Goal: Task Accomplishment & Management: Complete application form

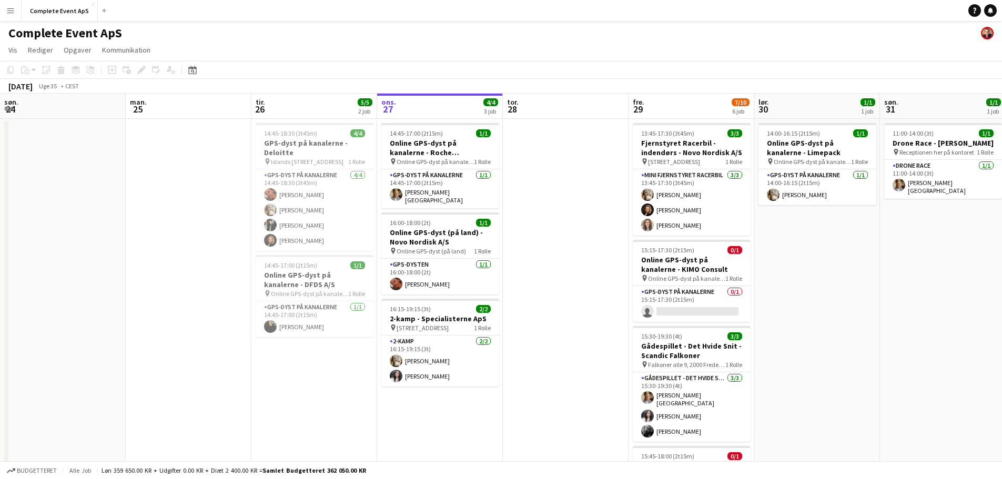
scroll to position [0, 251]
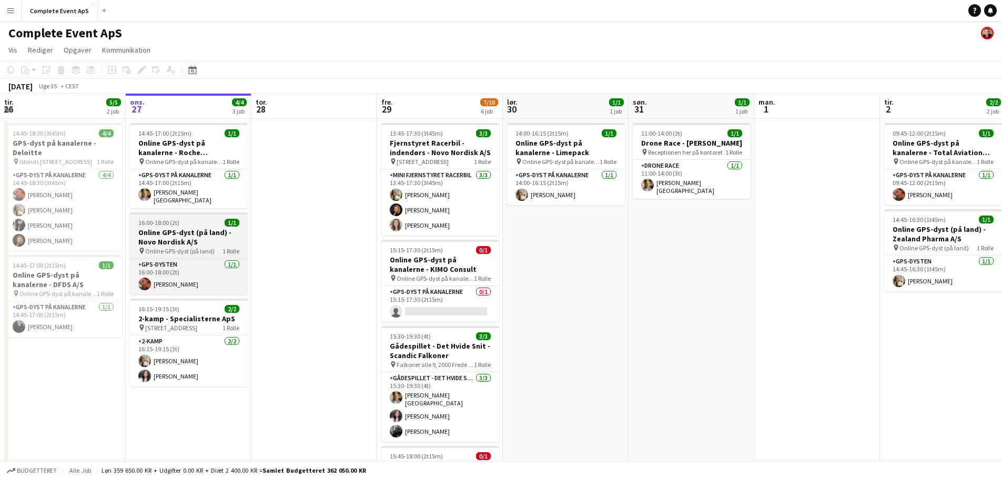
click at [207, 221] on div "16:00-18:00 (2t) 1/1" at bounding box center [189, 223] width 118 height 8
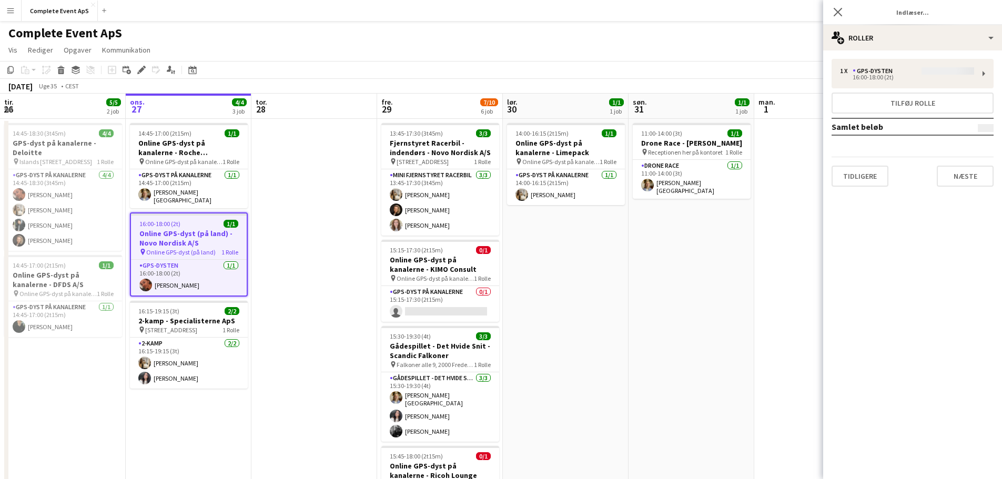
type input "**********"
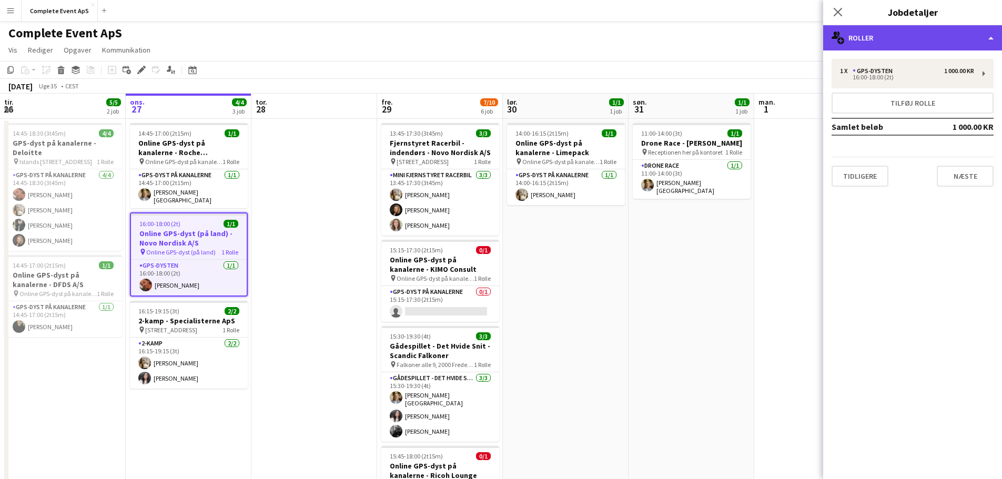
click at [880, 39] on div "multiple-users-add Roller" at bounding box center [912, 37] width 179 height 25
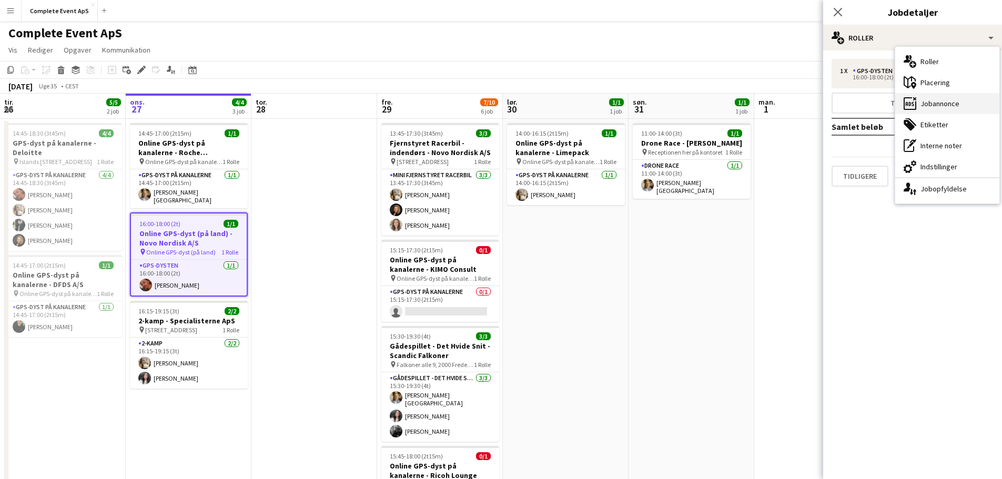
click at [945, 102] on div "ads-window Jobannonce" at bounding box center [947, 103] width 104 height 21
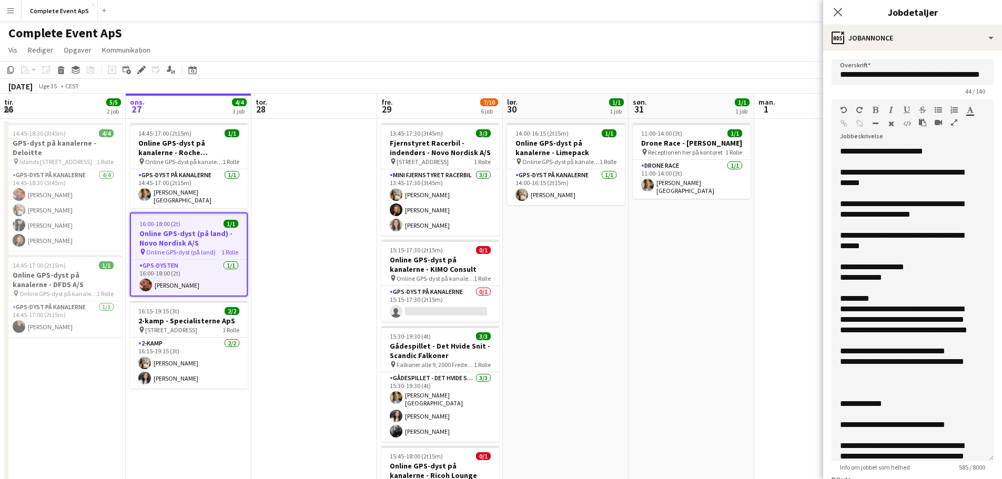
drag, startPoint x: 982, startPoint y: 206, endPoint x: 969, endPoint y: 458, distance: 252.3
click at [969, 458] on div "**********" at bounding box center [913, 303] width 162 height 315
click at [957, 174] on div "**********" at bounding box center [904, 177] width 129 height 21
drag, startPoint x: 946, startPoint y: 151, endPoint x: 896, endPoint y: 149, distance: 50.0
click at [896, 149] on div "**********" at bounding box center [904, 151] width 129 height 11
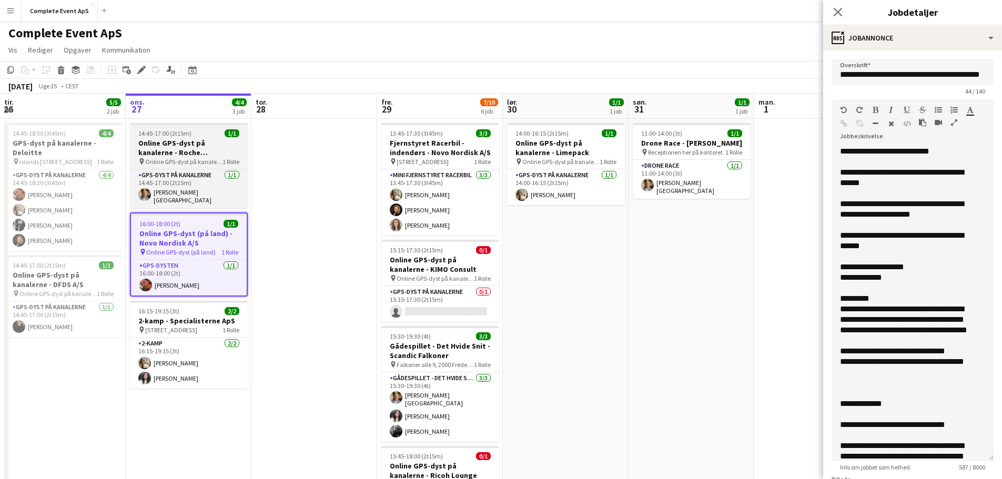
click at [215, 134] on div "14:45-17:00 (2t15m) 1/1" at bounding box center [189, 133] width 118 height 8
type input "**********"
click at [215, 134] on div "14:45-17:00 (2t15m) 1/1" at bounding box center [189, 133] width 118 height 8
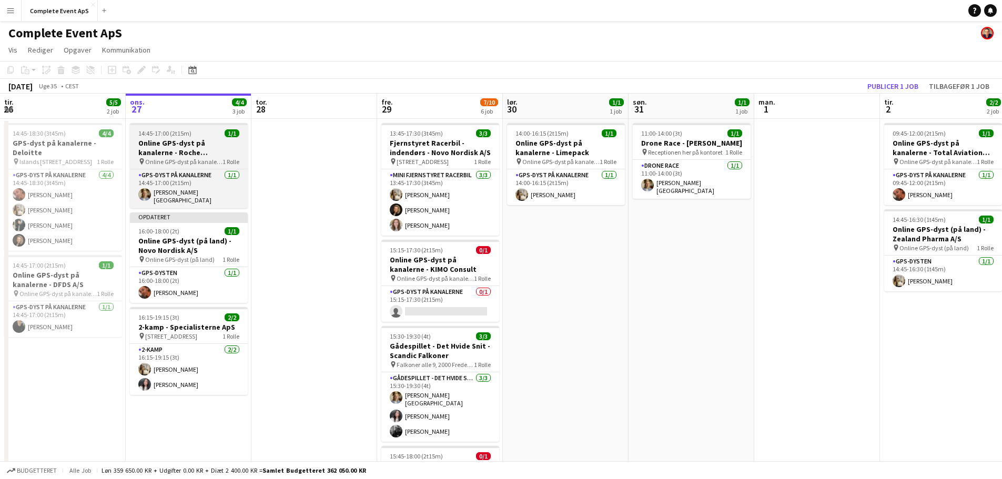
click at [198, 134] on div "14:45-17:00 (2t15m) 1/1" at bounding box center [189, 133] width 118 height 8
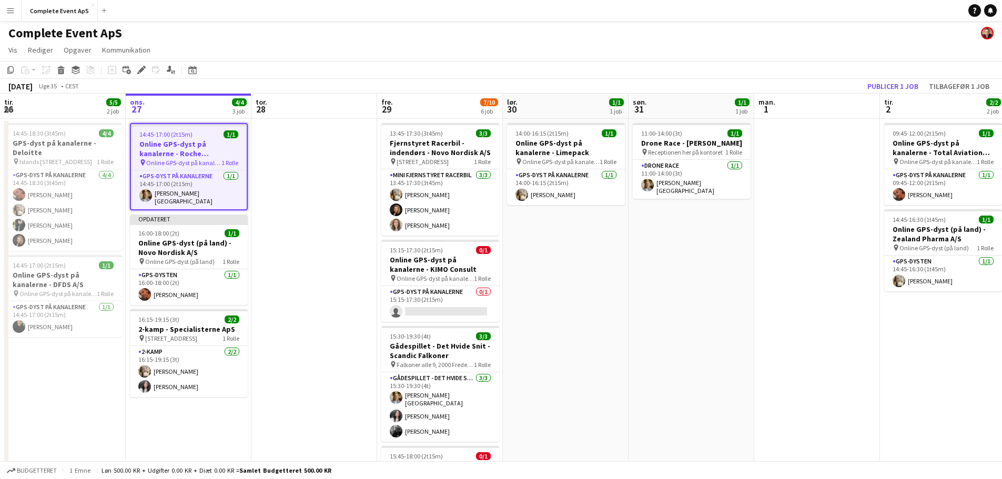
click at [198, 134] on div "14:45-17:00 (2t15m) 1/1" at bounding box center [189, 134] width 116 height 8
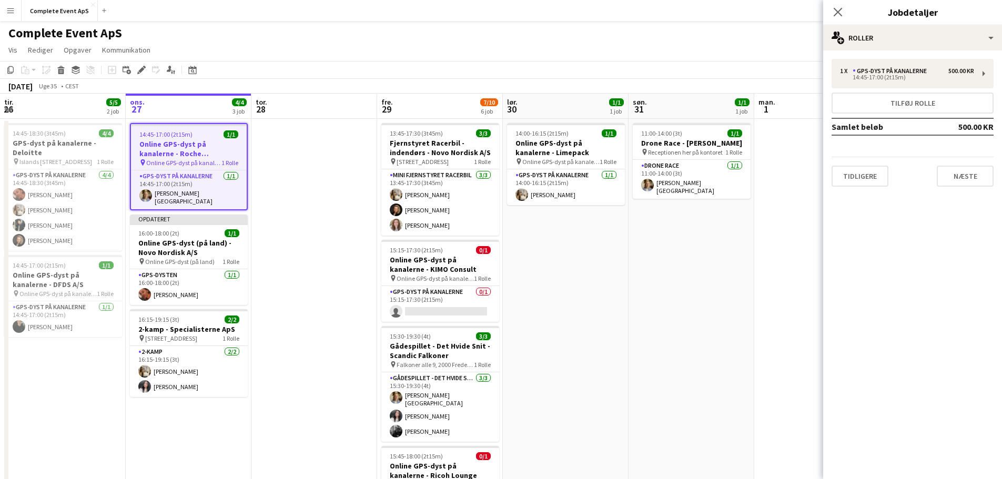
click at [779, 148] on app-date-cell at bounding box center [817, 421] width 126 height 604
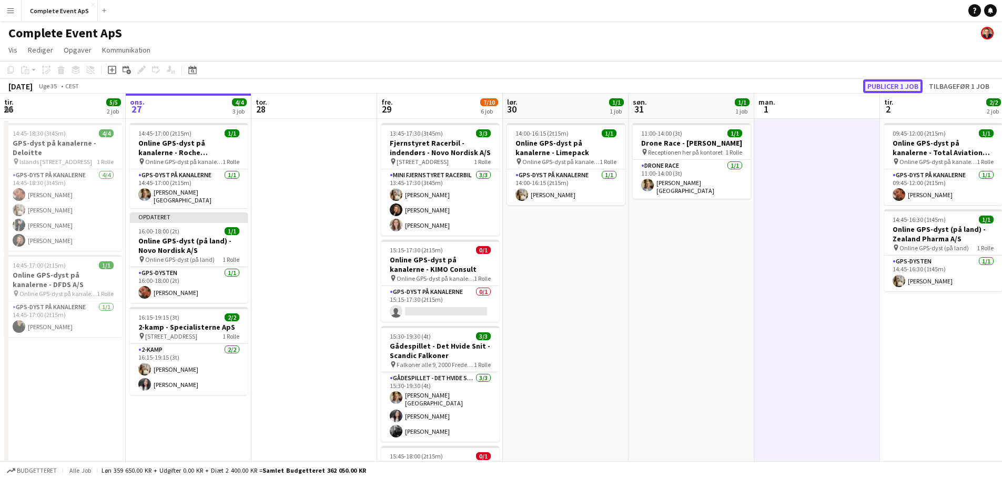
click at [868, 88] on button "Publicer 1 job" at bounding box center [892, 86] width 59 height 14
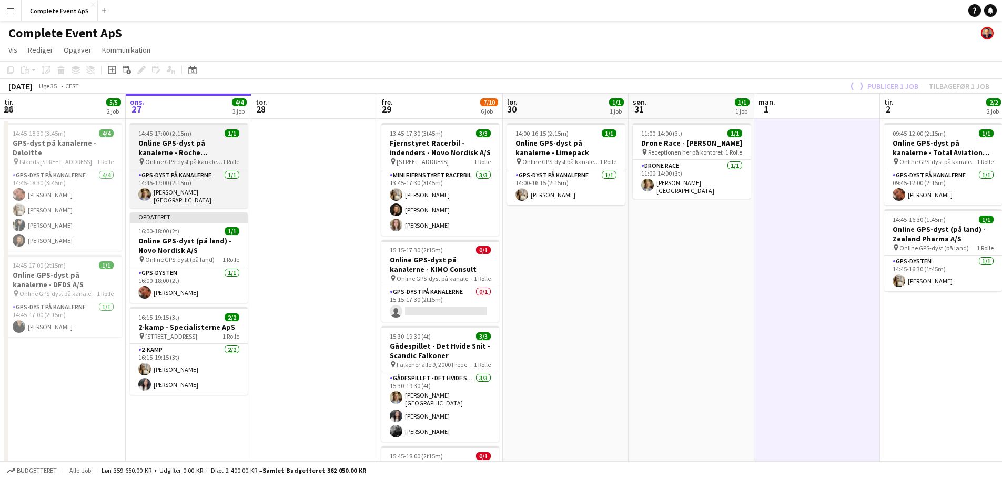
click at [200, 136] on div "14:45-17:00 (2t15m) 1/1" at bounding box center [189, 133] width 118 height 8
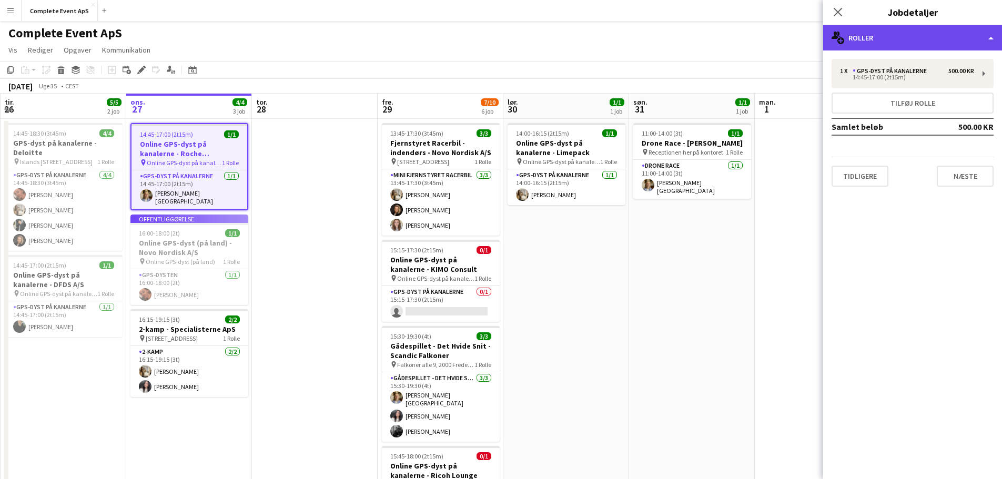
click at [886, 40] on div "multiple-users-add Roller" at bounding box center [912, 37] width 179 height 25
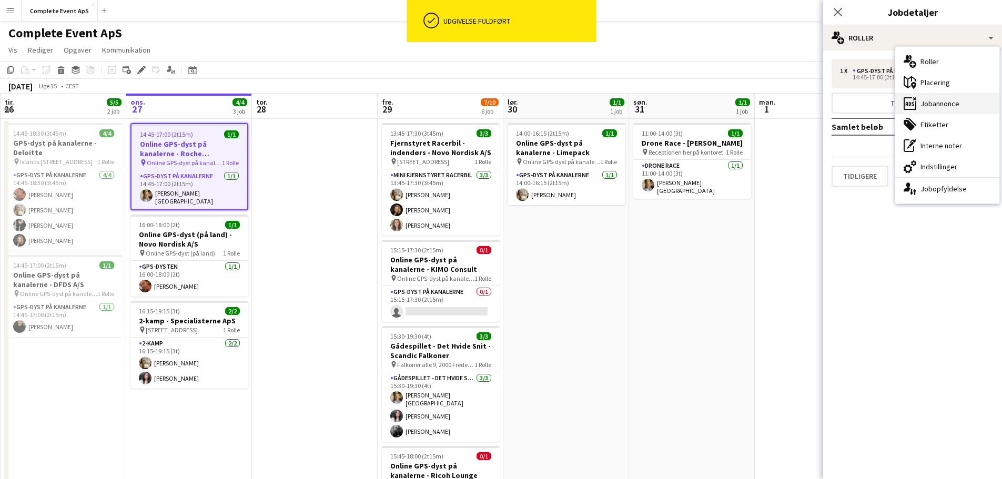
click at [919, 102] on div "ads-window Jobannonce" at bounding box center [947, 103] width 104 height 21
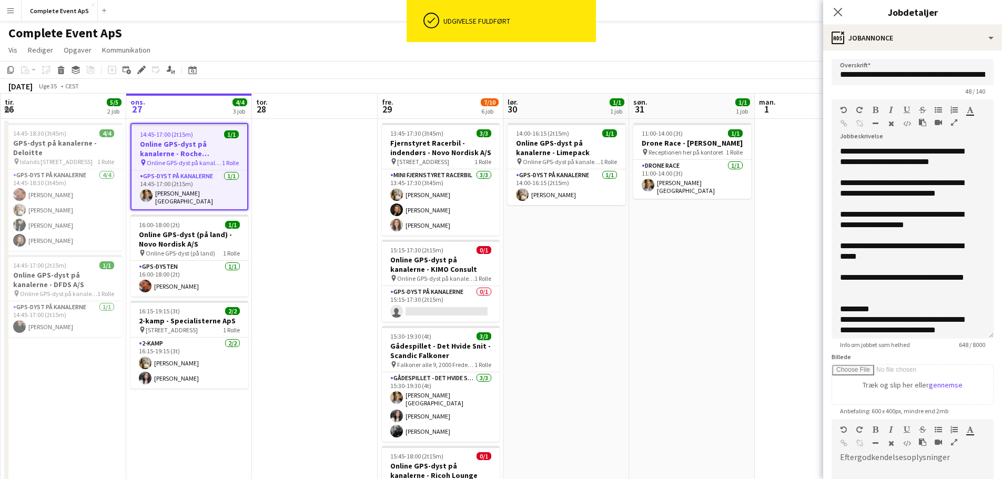
drag, startPoint x: 983, startPoint y: 206, endPoint x: 981, endPoint y: 336, distance: 129.9
click at [981, 336] on div "**********" at bounding box center [913, 242] width 162 height 193
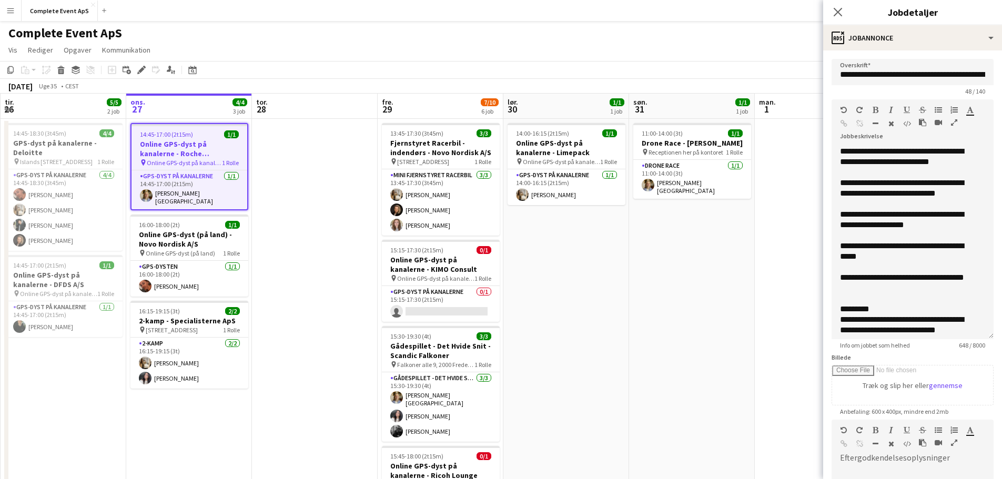
click at [324, 204] on app-date-cell at bounding box center [315, 421] width 126 height 604
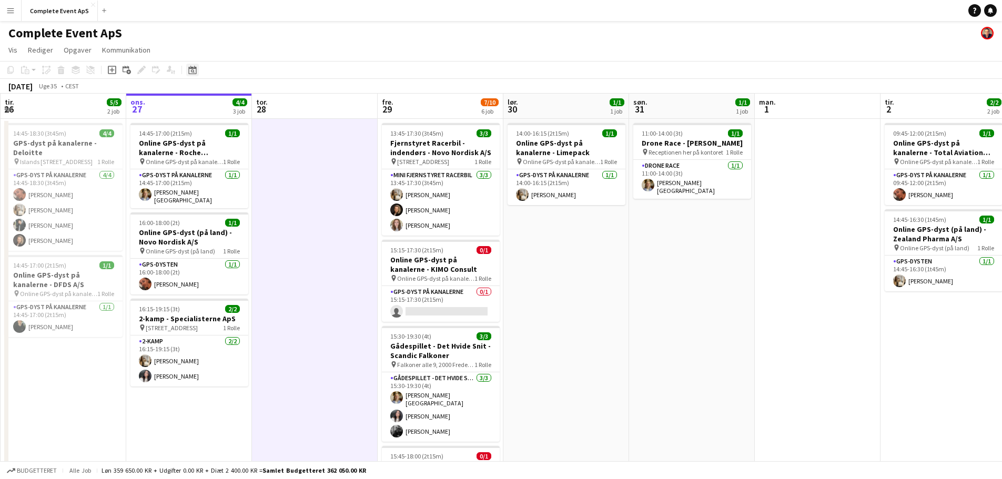
click at [193, 72] on icon "Datovælger" at bounding box center [192, 70] width 8 height 8
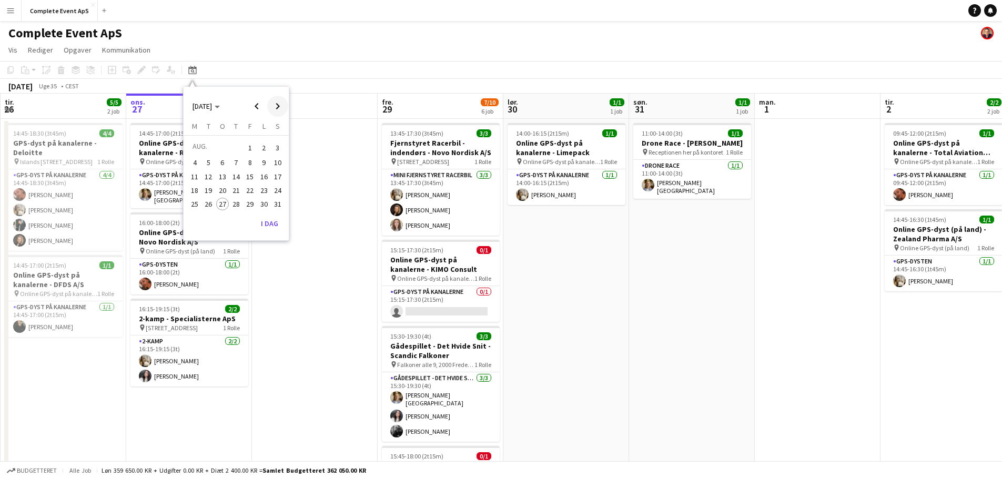
click at [281, 107] on span "Next month" at bounding box center [277, 106] width 21 height 21
click at [250, 202] on span "26" at bounding box center [250, 201] width 13 height 13
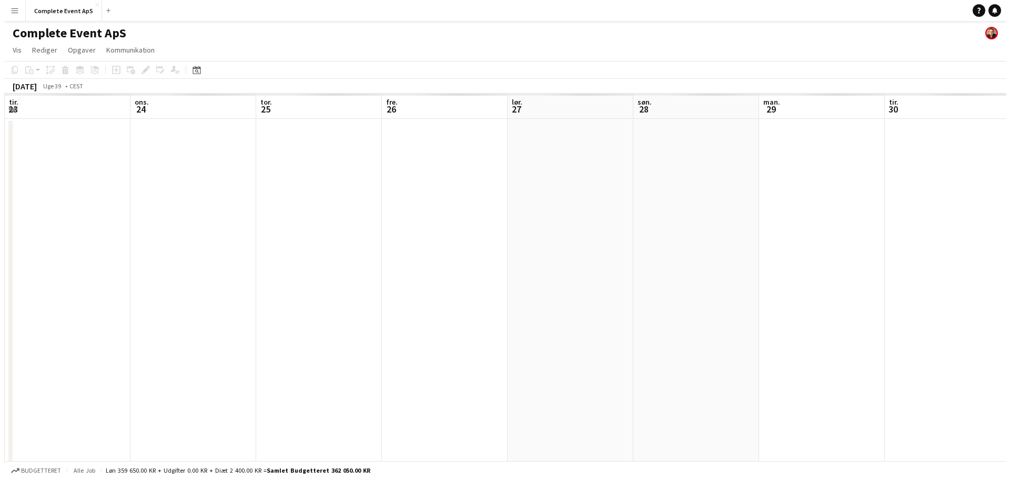
scroll to position [0, 362]
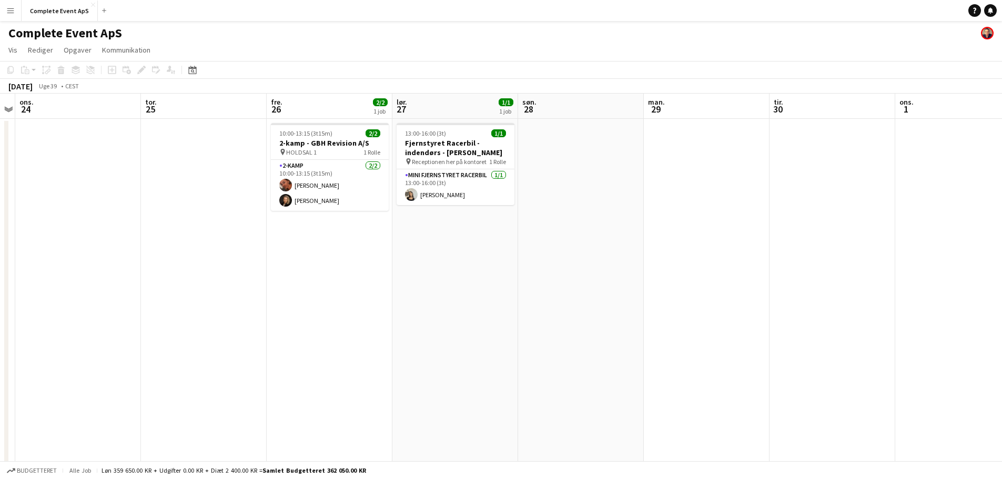
click at [343, 291] on app-date-cell "10:00-13:15 (3t15m) 2/2 2-kamp - GBH Revision A/S pin HOLDSAL 1 1 Rolle 2-kamp …" at bounding box center [330, 421] width 126 height 604
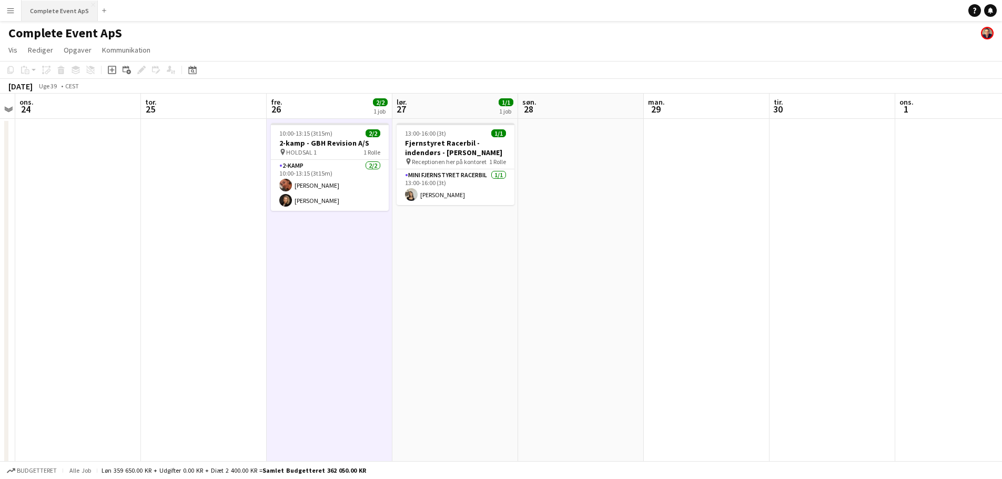
click at [64, 7] on button "Complete Event ApS Luk" at bounding box center [60, 11] width 76 height 21
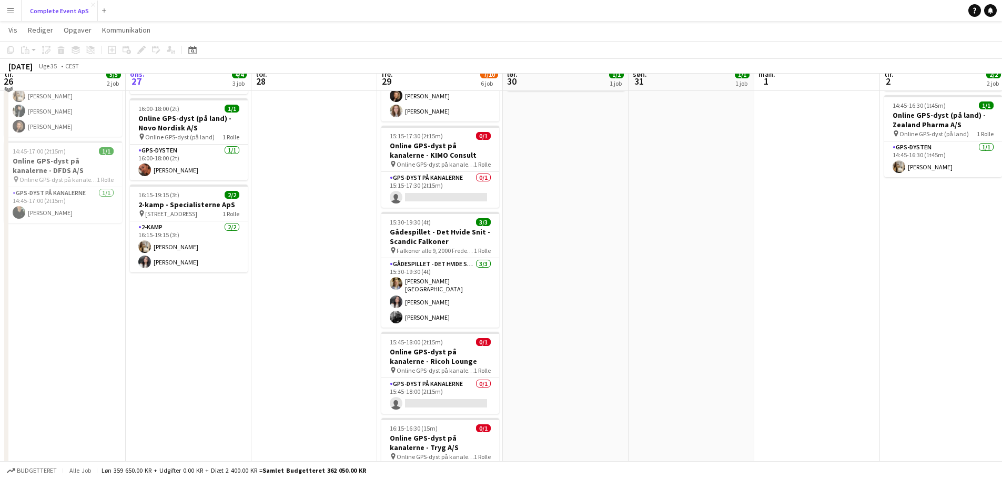
scroll to position [105, 0]
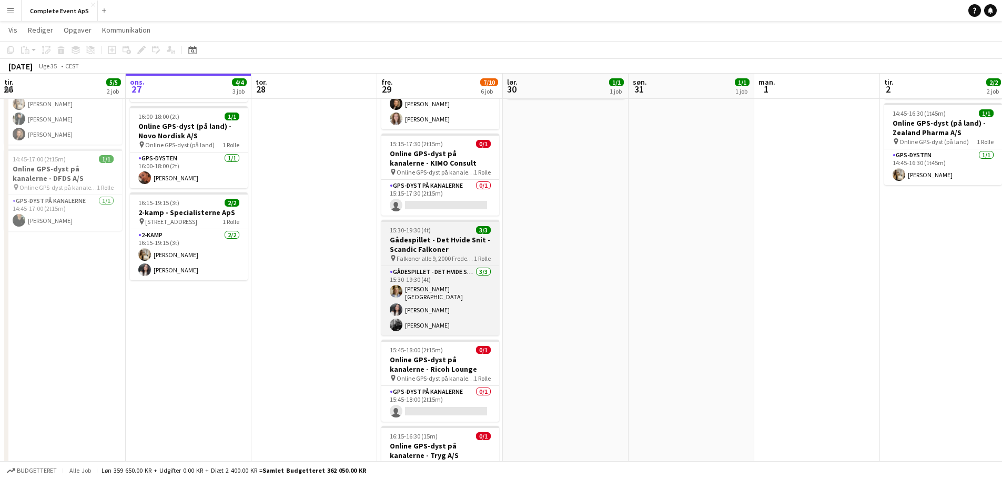
click at [447, 234] on div "15:30-19:30 (4t) 3/3" at bounding box center [440, 230] width 118 height 8
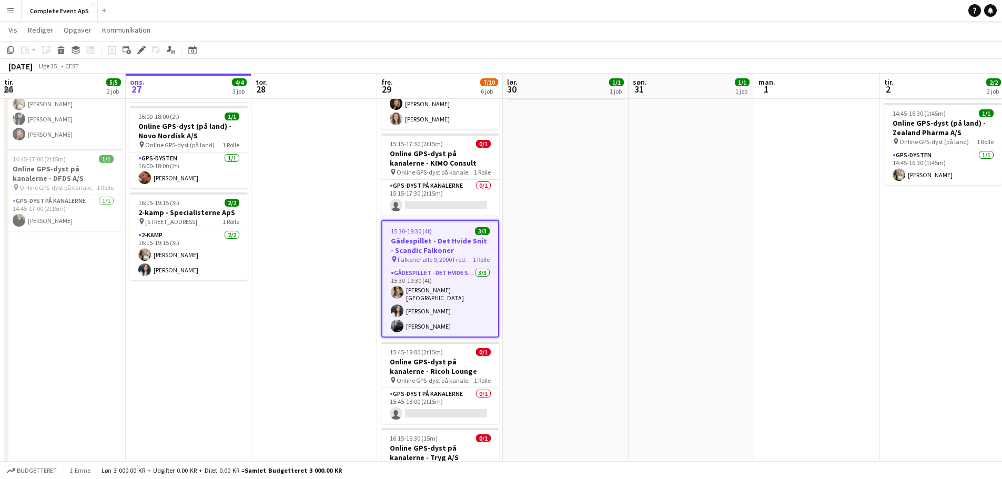
click at [447, 234] on div "15:30-19:30 (4t) 3/3" at bounding box center [440, 231] width 116 height 8
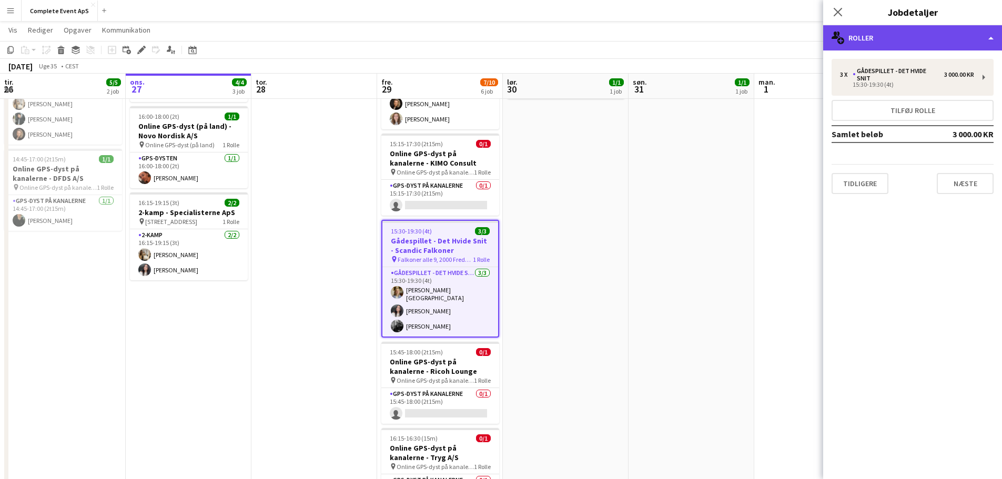
click at [890, 35] on div "multiple-users-add Roller" at bounding box center [912, 37] width 179 height 25
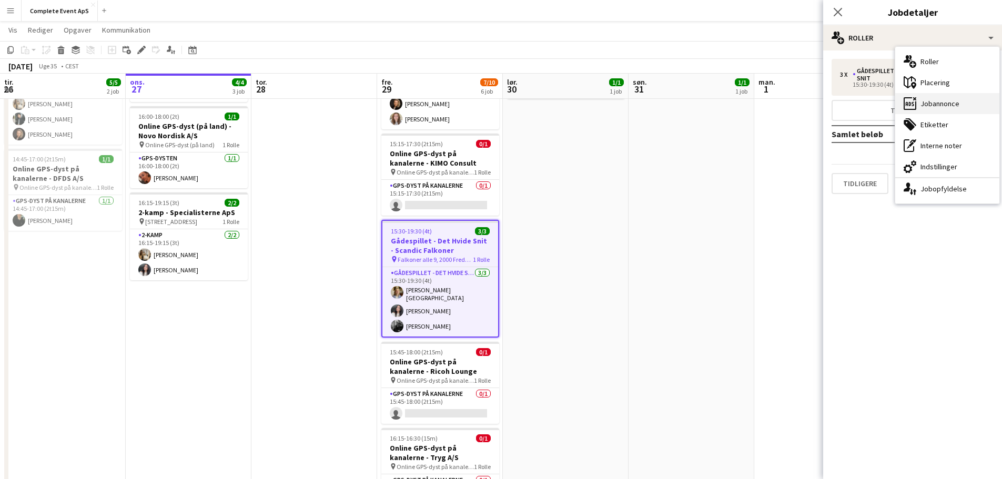
click at [929, 107] on div "ads-window Jobannonce" at bounding box center [947, 103] width 104 height 21
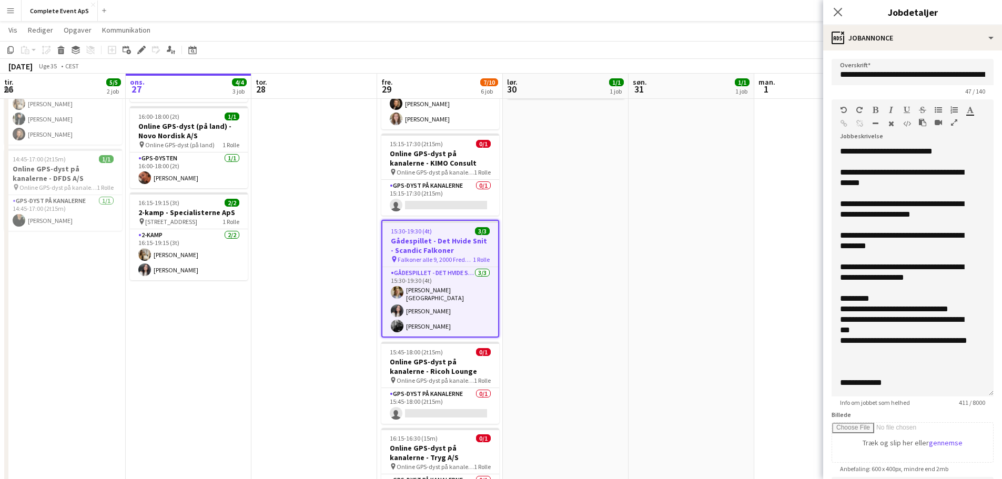
drag, startPoint x: 975, startPoint y: 216, endPoint x: 973, endPoint y: 403, distance: 187.3
click at [973, 403] on app-form-group "**********" at bounding box center [913, 252] width 162 height 307
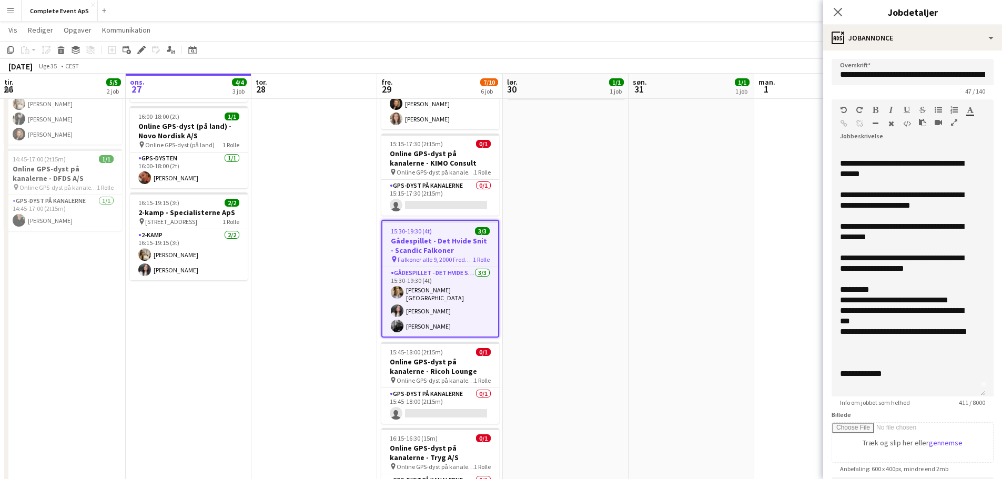
scroll to position [11, 0]
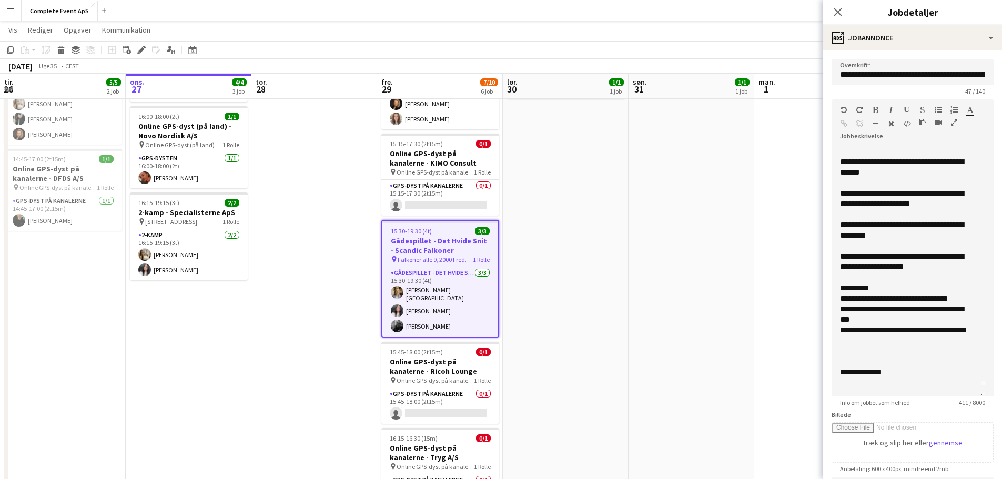
click at [717, 275] on app-date-cell "11:00-14:00 (3t) 1/1 Drone Race - [PERSON_NAME] pin Receptionen her på kontoret…" at bounding box center [692, 315] width 126 height 604
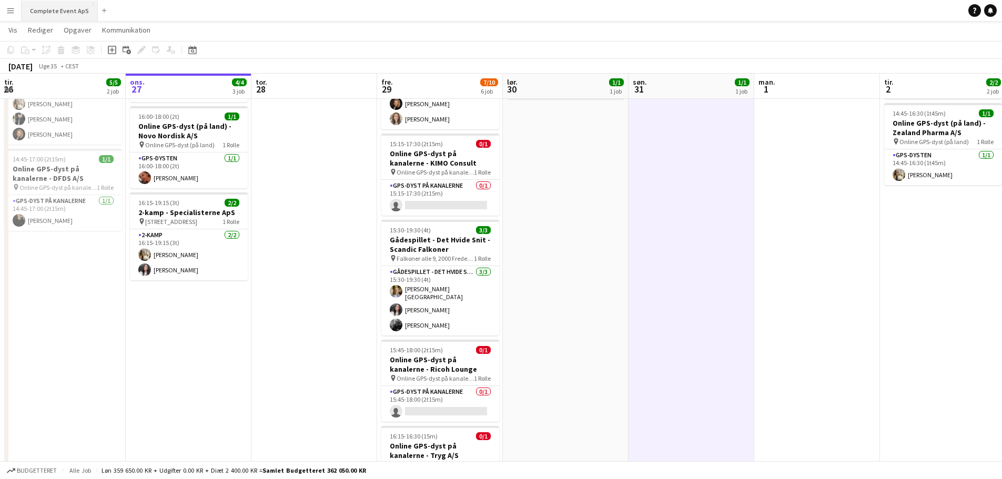
click at [64, 6] on button "Complete Event ApS Luk" at bounding box center [60, 11] width 76 height 21
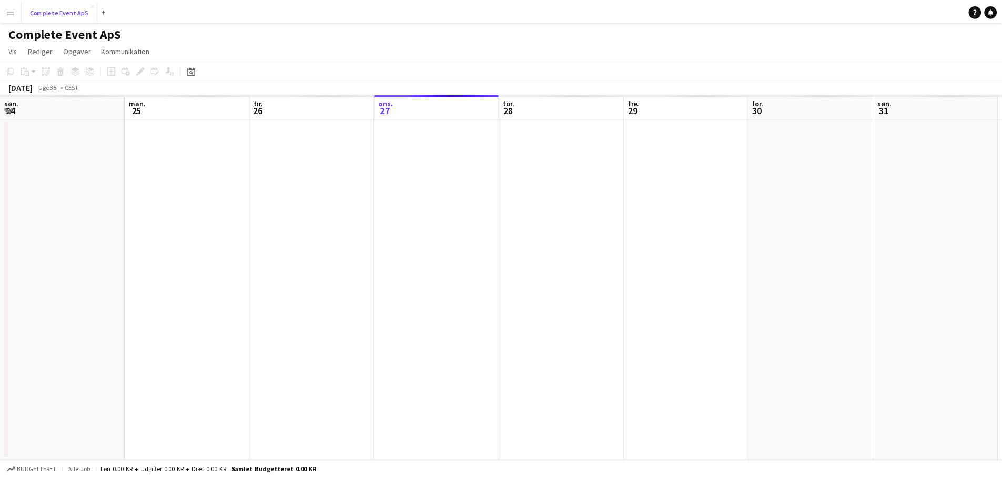
scroll to position [0, 251]
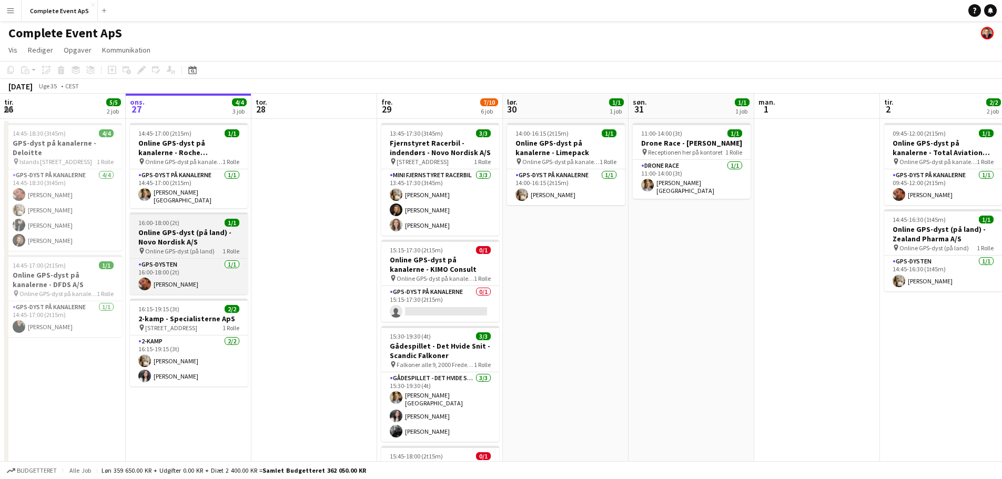
click at [203, 221] on div "16:00-18:00 (2t) 1/1" at bounding box center [189, 223] width 118 height 8
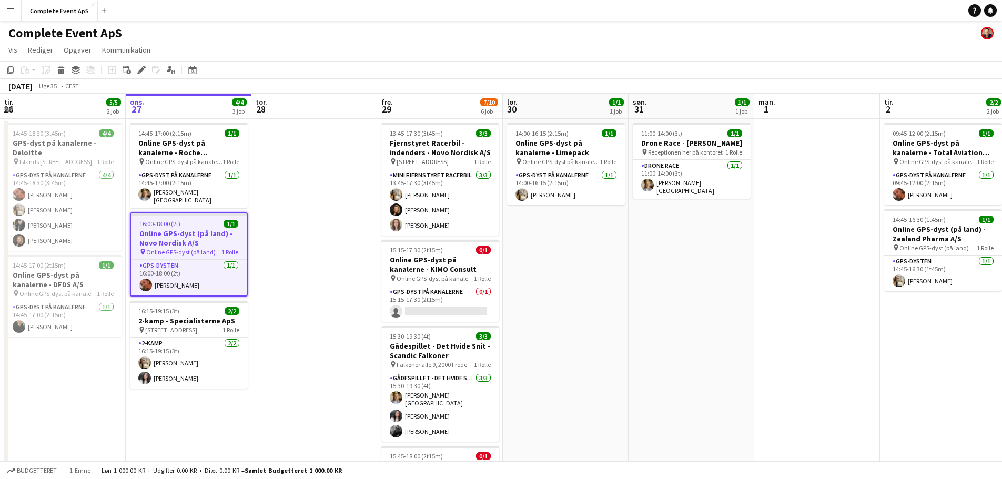
click at [203, 221] on div "16:00-18:00 (2t) 1/1" at bounding box center [189, 224] width 116 height 8
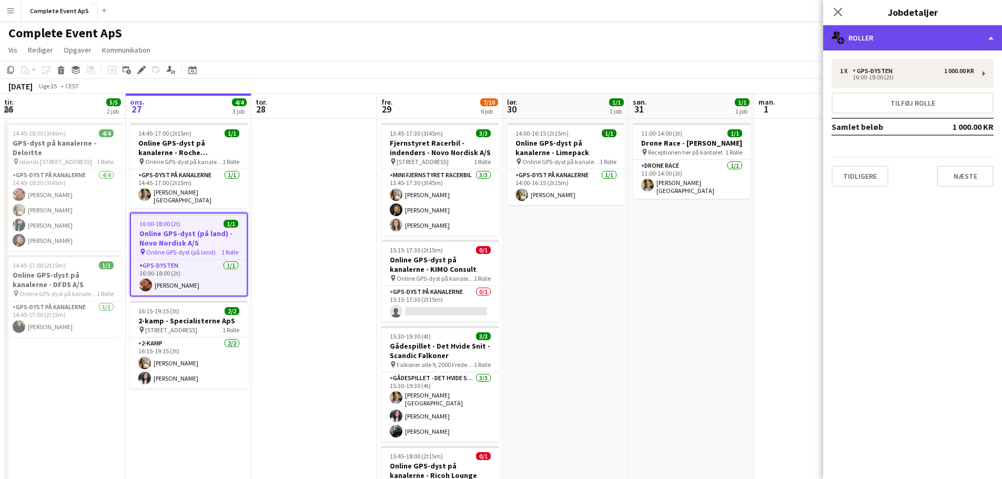
click at [887, 43] on div "multiple-users-add Roller" at bounding box center [912, 37] width 179 height 25
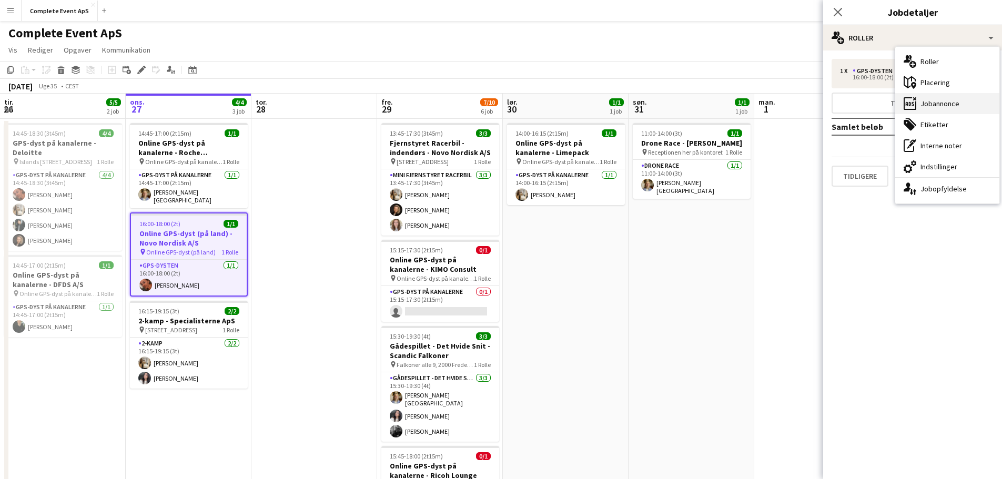
click at [947, 110] on div "ads-window Jobannonce" at bounding box center [947, 103] width 104 height 21
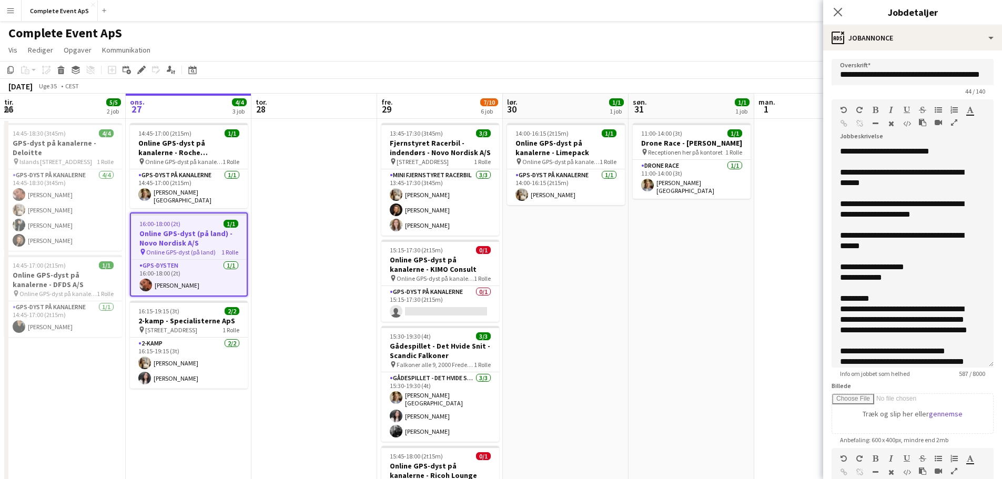
drag, startPoint x: 973, startPoint y: 219, endPoint x: 980, endPoint y: 377, distance: 158.5
click at [980, 377] on app-form-group "**********" at bounding box center [913, 238] width 162 height 278
click at [906, 237] on div "**********" at bounding box center [904, 240] width 129 height 21
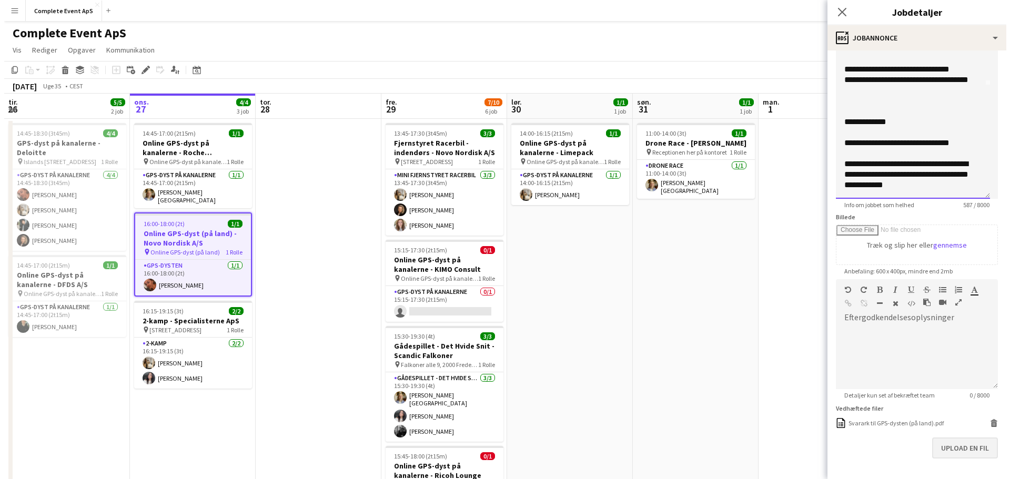
scroll to position [208, 0]
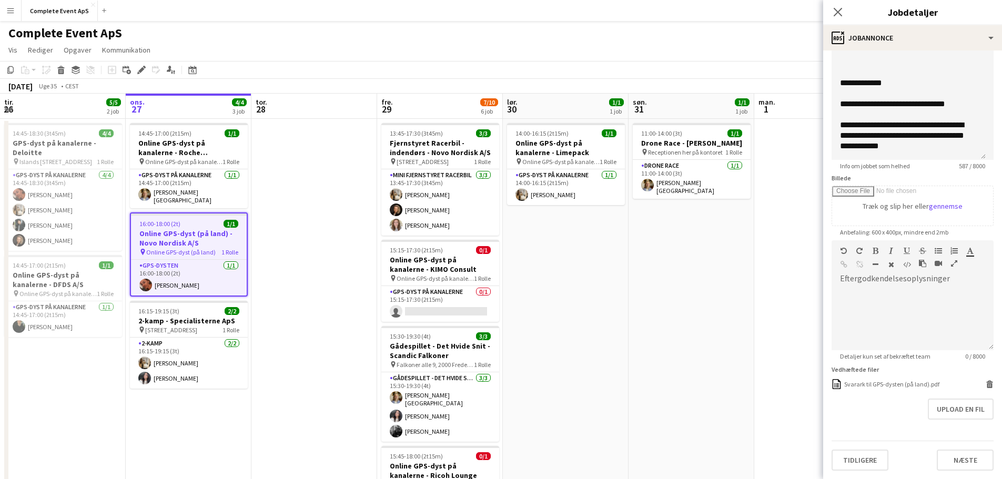
click at [710, 310] on app-date-cell "11:00-14:00 (3t) 1/1 Drone Race - [PERSON_NAME] pin Receptionen her på kontoret…" at bounding box center [692, 421] width 126 height 604
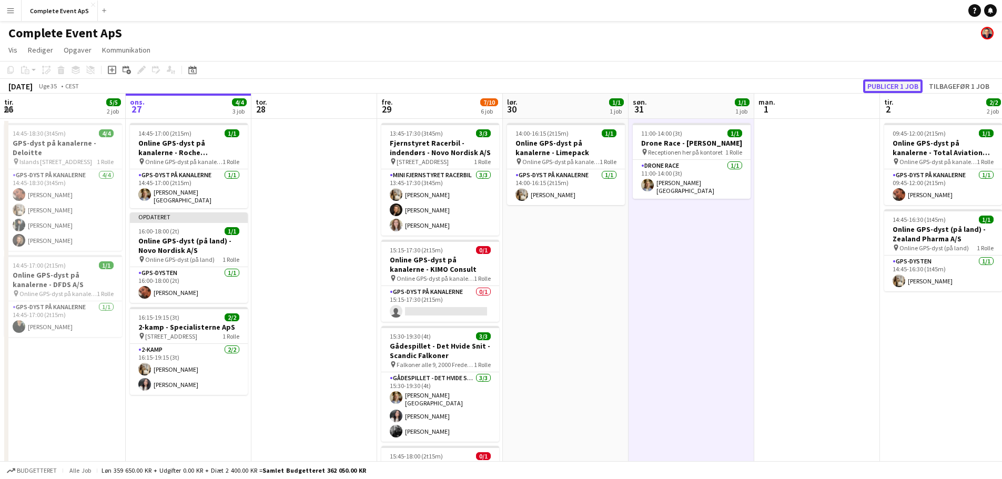
click at [887, 81] on button "Publicer 1 job" at bounding box center [892, 86] width 59 height 14
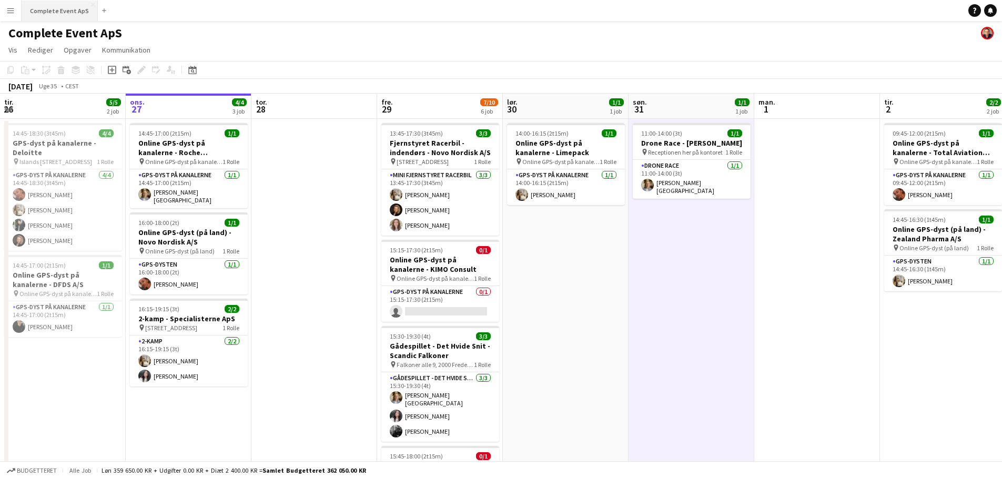
click at [59, 9] on button "Complete Event ApS Luk" at bounding box center [60, 11] width 76 height 21
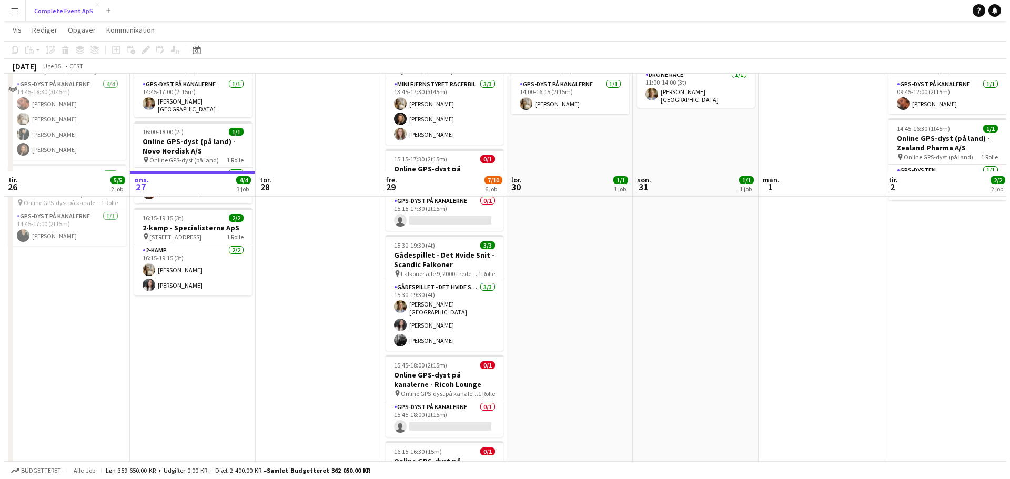
scroll to position [0, 0]
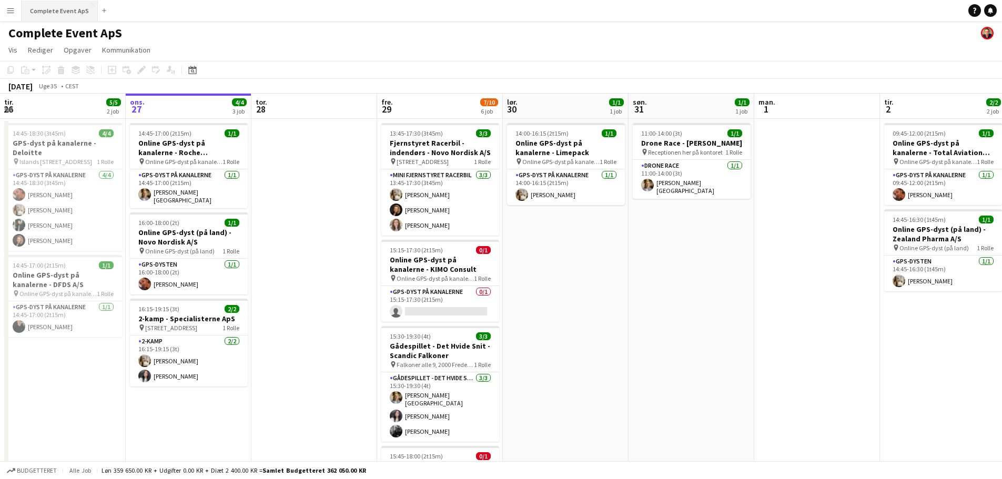
click at [60, 13] on button "Complete Event ApS Luk" at bounding box center [60, 11] width 76 height 21
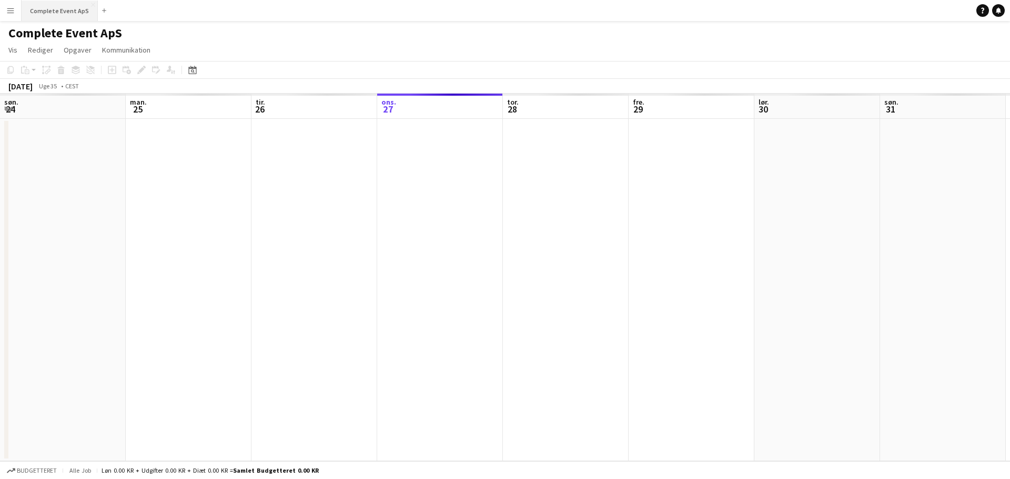
scroll to position [0, 251]
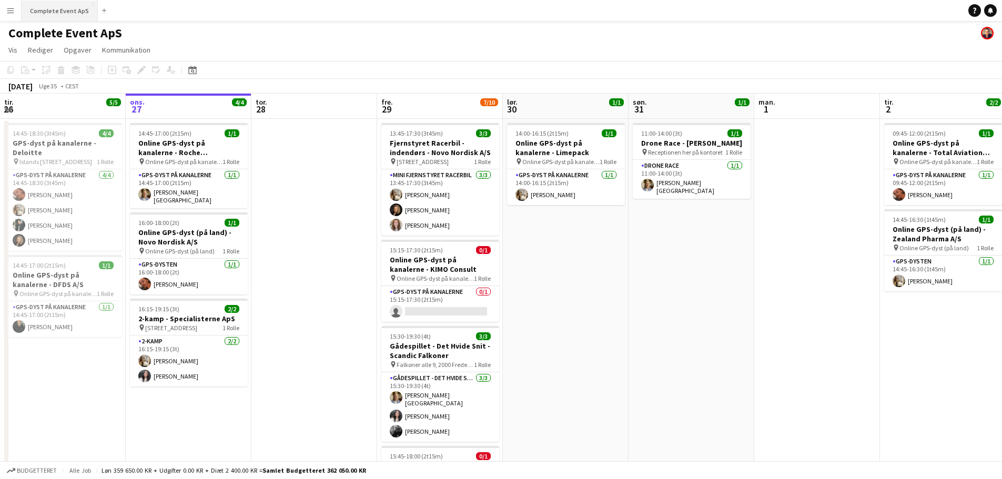
click at [53, 8] on button "Complete Event ApS Luk" at bounding box center [60, 11] width 76 height 21
